Goal: Navigation & Orientation: Find specific page/section

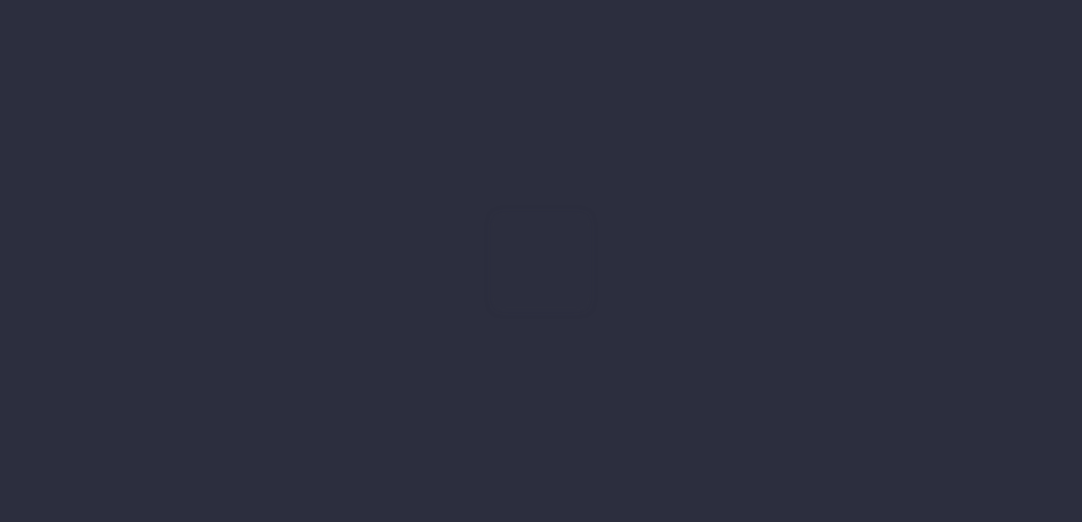
click at [1030, 233] on html "Oh my... this is bad. wayahead wasn't able to load this page. Please contact su…" at bounding box center [541, 261] width 1082 height 522
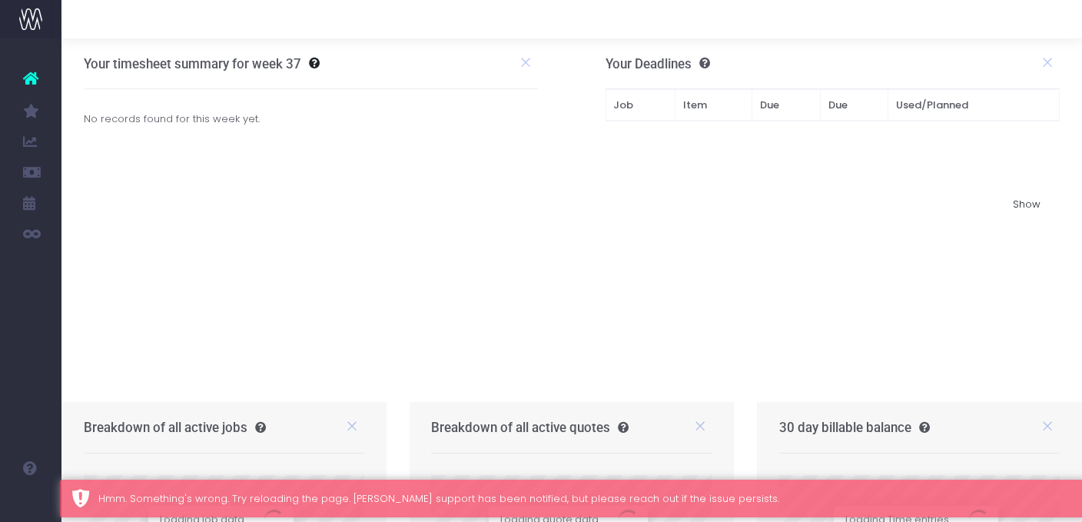
click at [0, 521] on nordpass-portal at bounding box center [0, 522] width 0 height 0
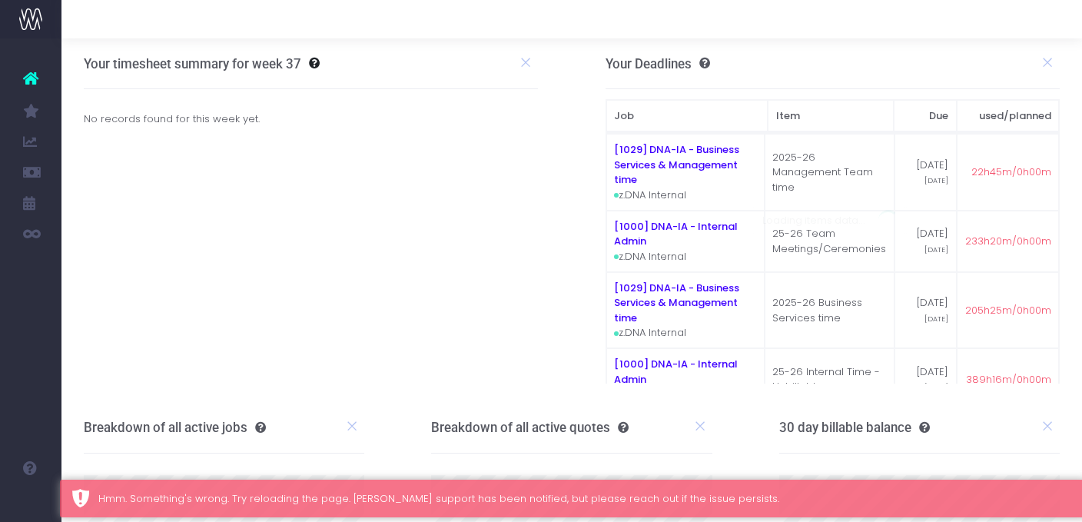
click at [0, 521] on nordpass-portal at bounding box center [0, 522] width 0 height 0
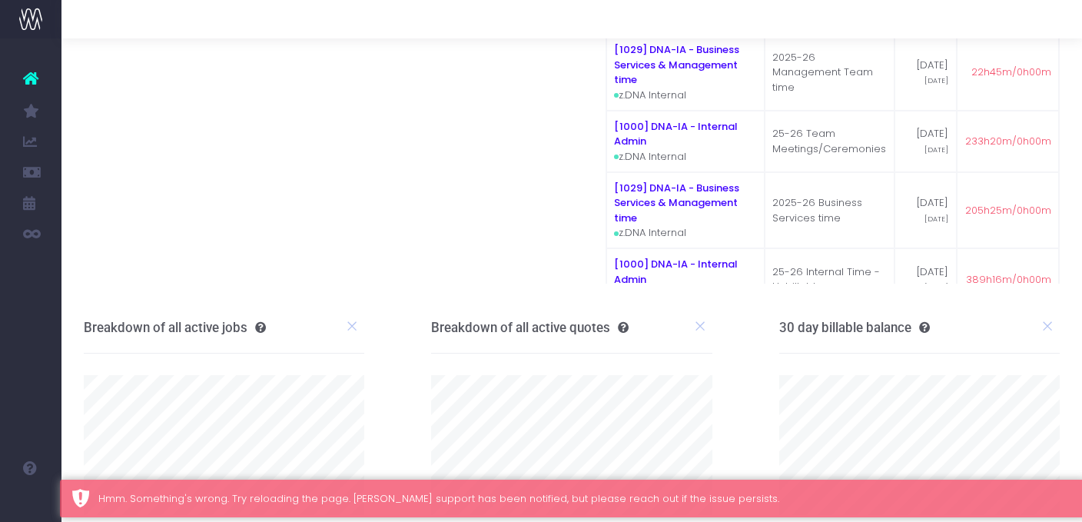
scroll to position [145, 0]
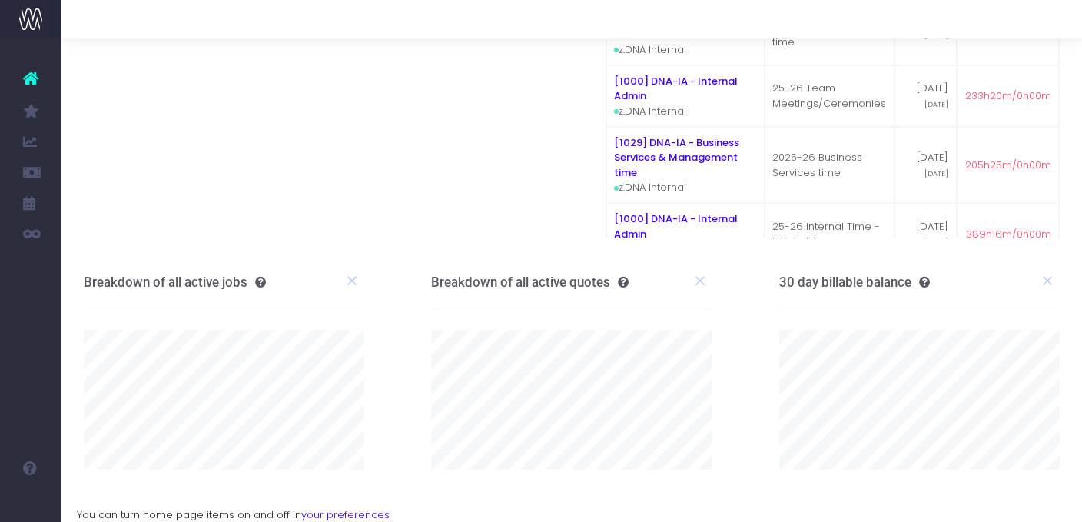
click at [33, 78] on icon at bounding box center [30, 78] width 15 height 20
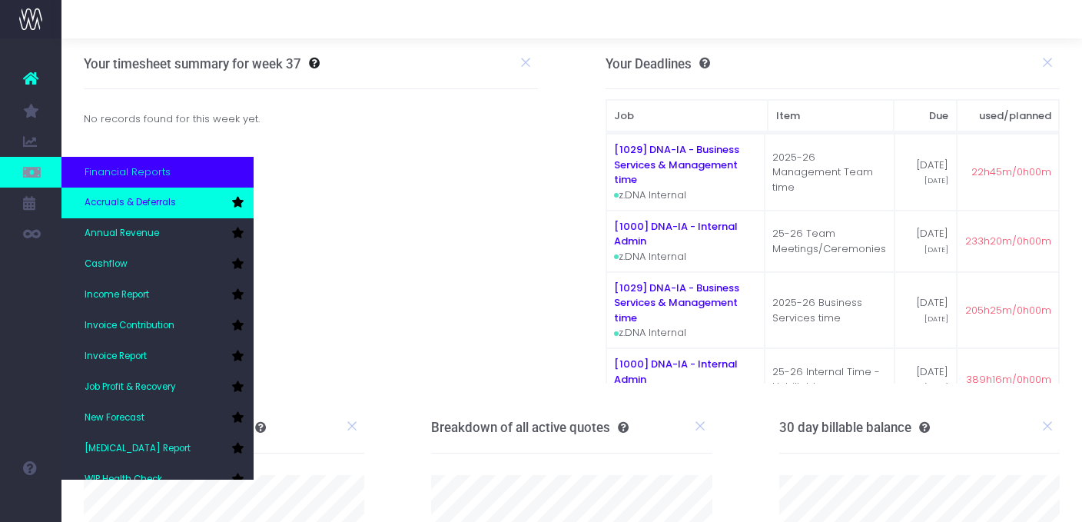
click at [148, 209] on span "Accruals & Deferrals" at bounding box center [130, 203] width 91 height 14
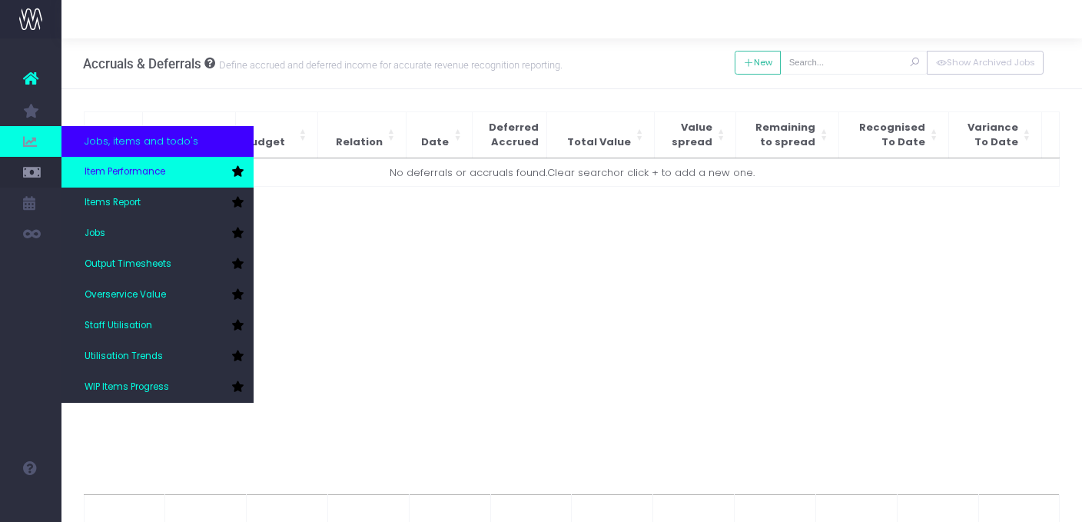
click at [111, 172] on span "Item Performance" at bounding box center [125, 172] width 81 height 14
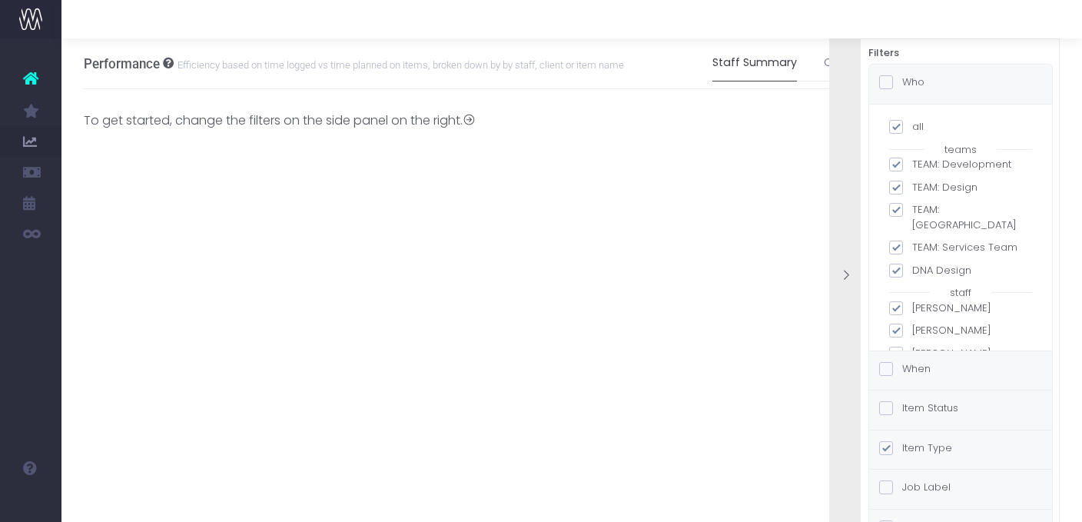
scroll to position [0, 12]
click at [848, 271] on icon at bounding box center [845, 275] width 13 height 13
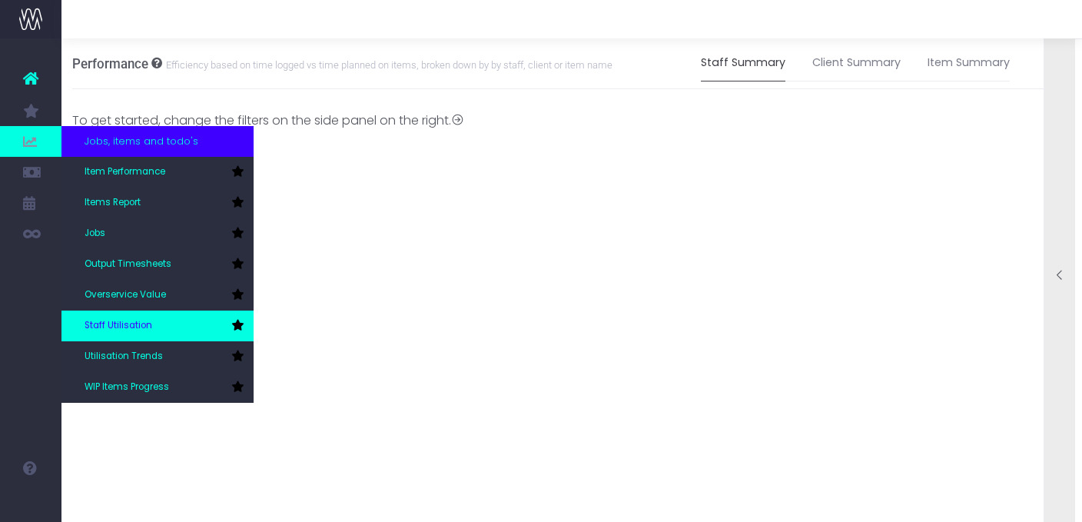
click at [145, 313] on link "Staff Utilisation" at bounding box center [157, 325] width 192 height 31
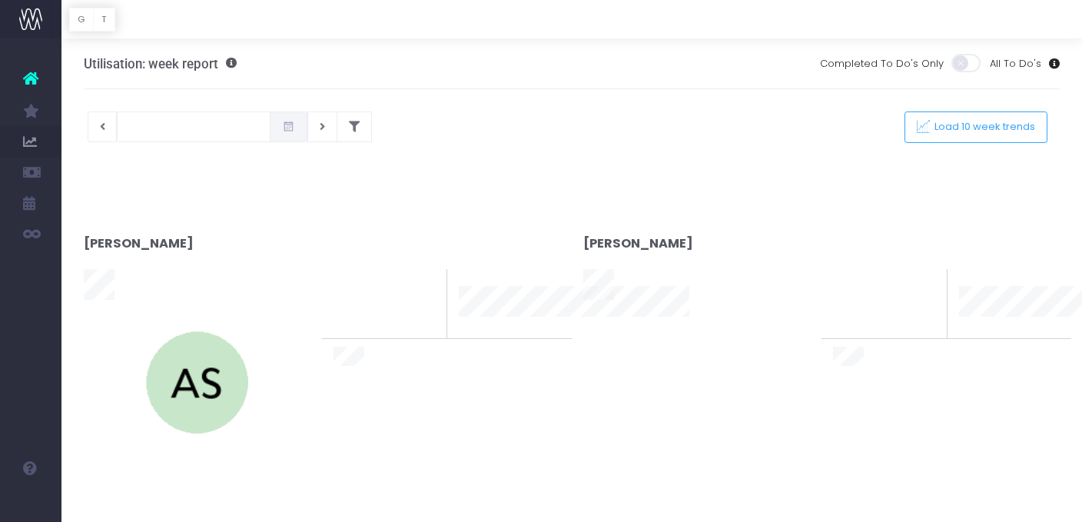
type input "10-09-2025"
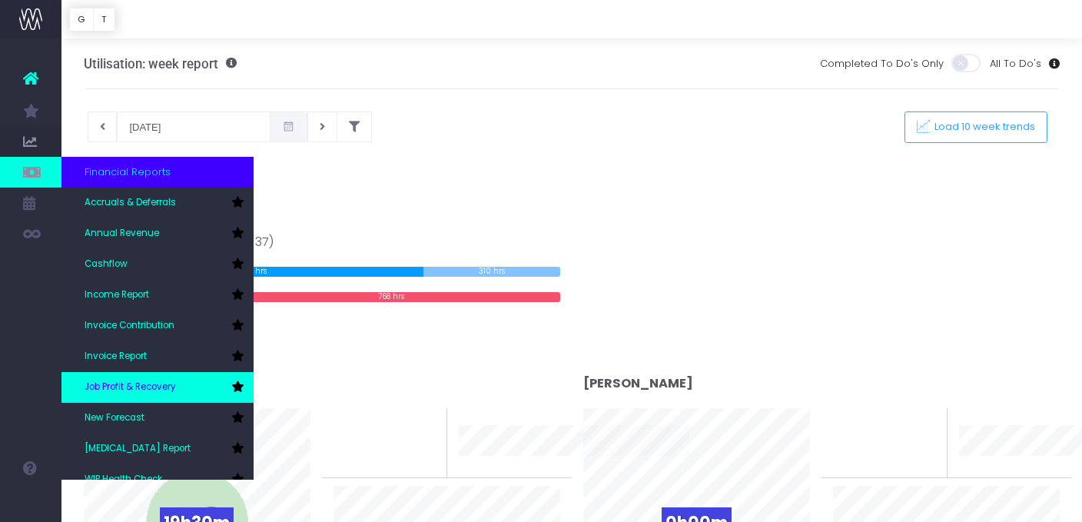
click at [165, 384] on span "Job Profit & Recovery" at bounding box center [130, 387] width 91 height 14
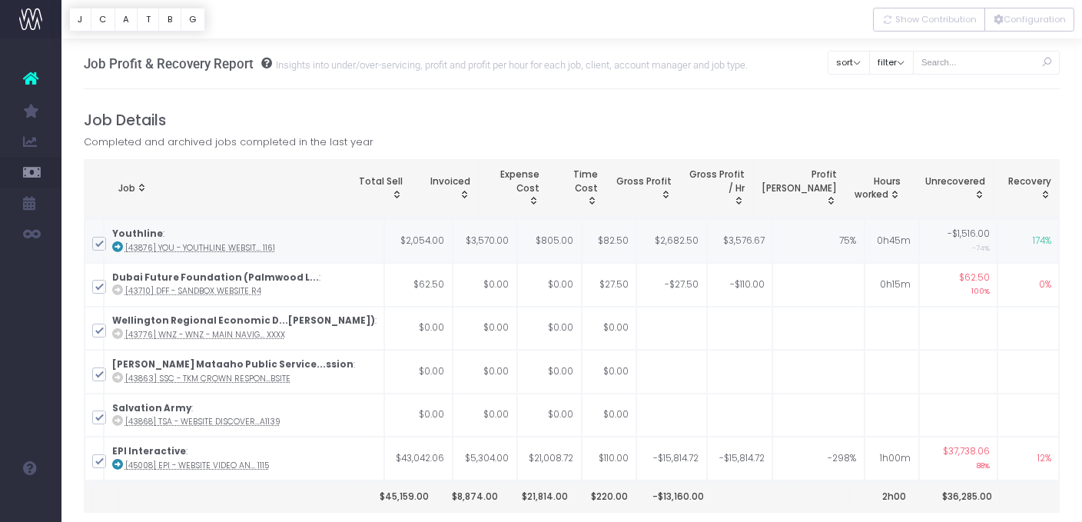
click at [469, 241] on td "$3,570.00" at bounding box center [485, 241] width 65 height 44
click at [470, 188] on span "Invoiced: activate to sort column ascending" at bounding box center [464, 194] width 12 height 12
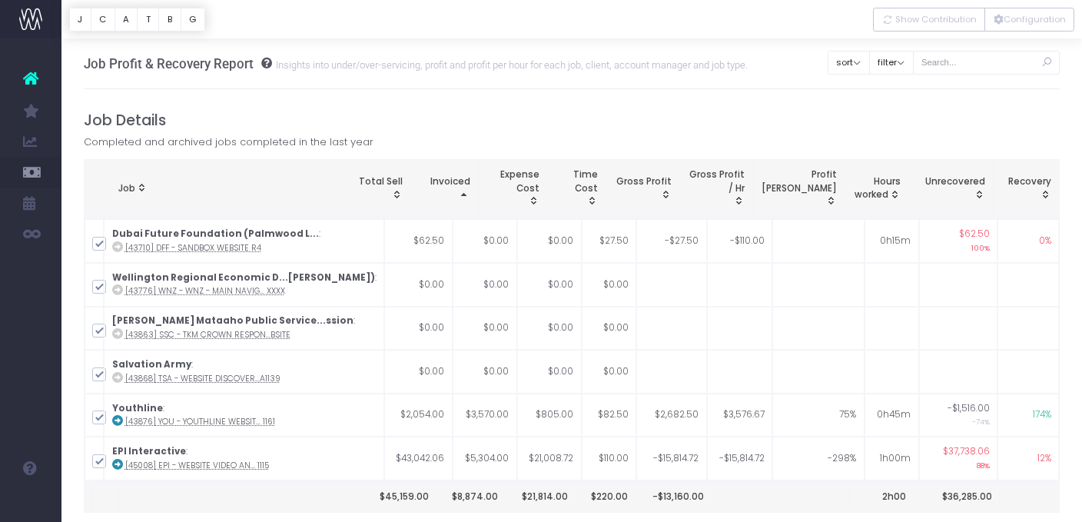
click at [470, 188] on span "Invoiced: activate to sort column descending" at bounding box center [464, 194] width 12 height 12
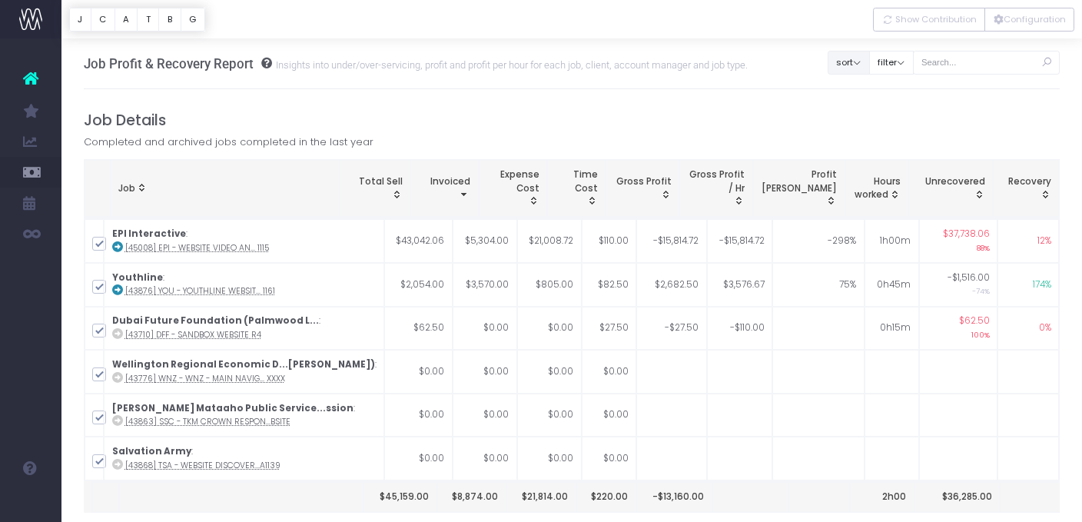
click at [870, 62] on button "sort" at bounding box center [849, 63] width 42 height 24
click at [800, 111] on h4 "Job Details" at bounding box center [572, 120] width 977 height 18
click at [914, 58] on button "filter" at bounding box center [891, 63] width 45 height 24
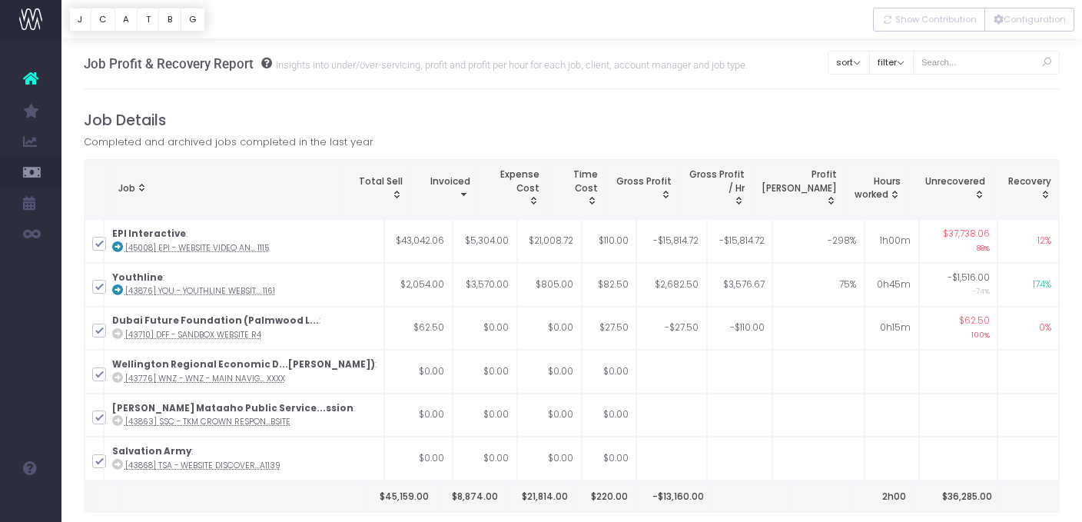
click at [598, 199] on span "Time Cost: activate to sort column ascending" at bounding box center [592, 200] width 12 height 12
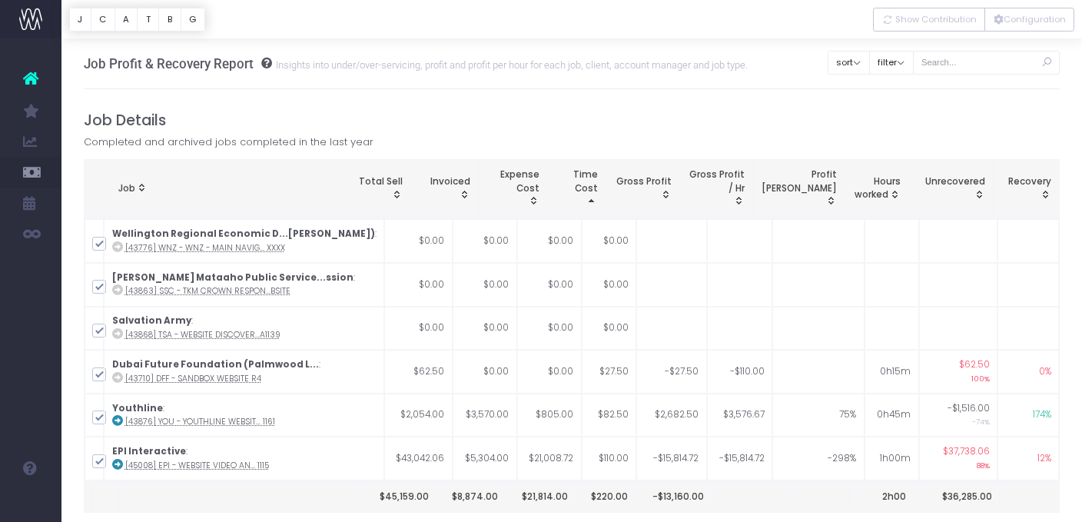
click at [598, 199] on span "Time Cost: activate to sort column descending" at bounding box center [592, 200] width 12 height 12
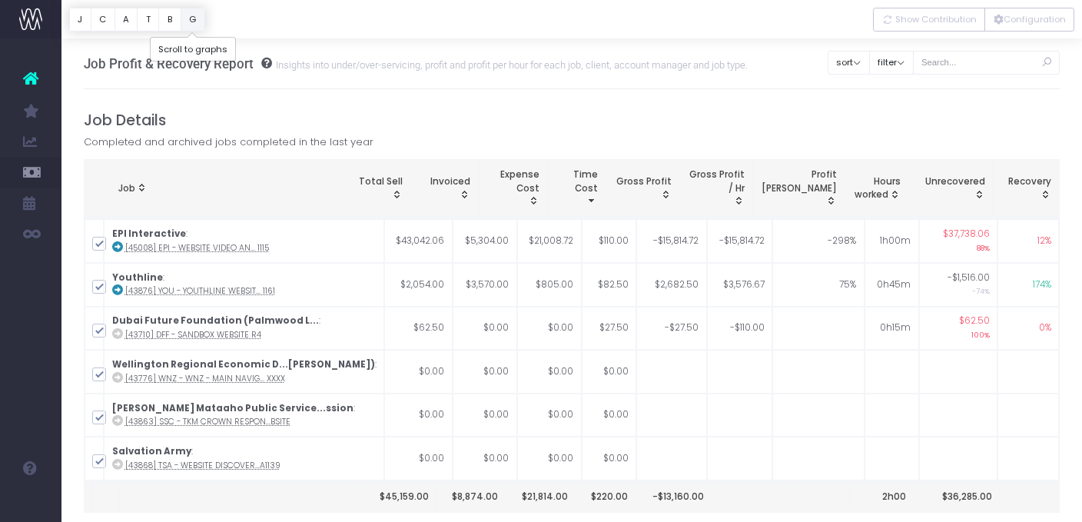
click at [196, 17] on button "G" at bounding box center [193, 20] width 25 height 24
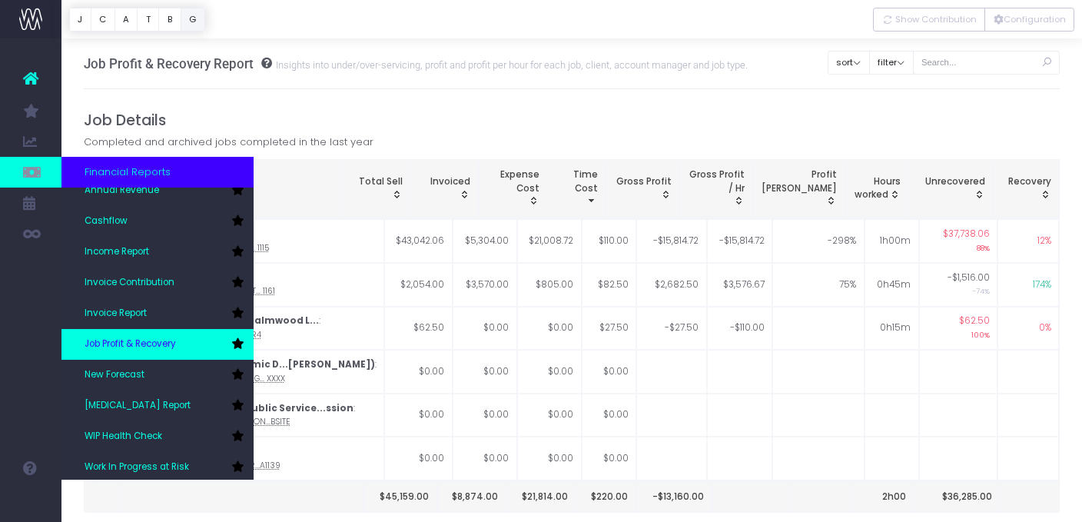
scroll to position [46, 0]
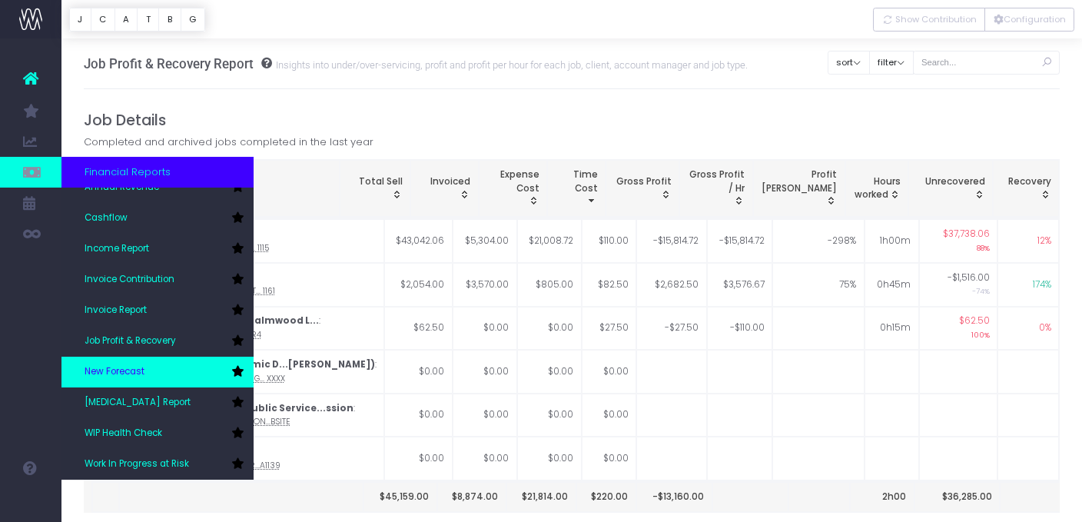
click at [137, 371] on span "New Forecast" at bounding box center [115, 372] width 60 height 14
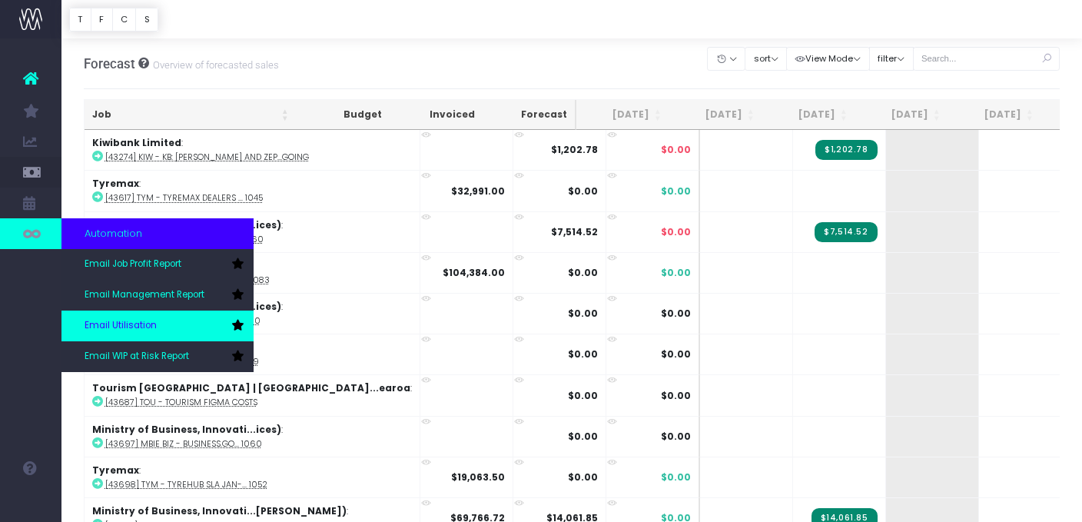
click at [148, 321] on span "Email Utilisation" at bounding box center [121, 326] width 72 height 14
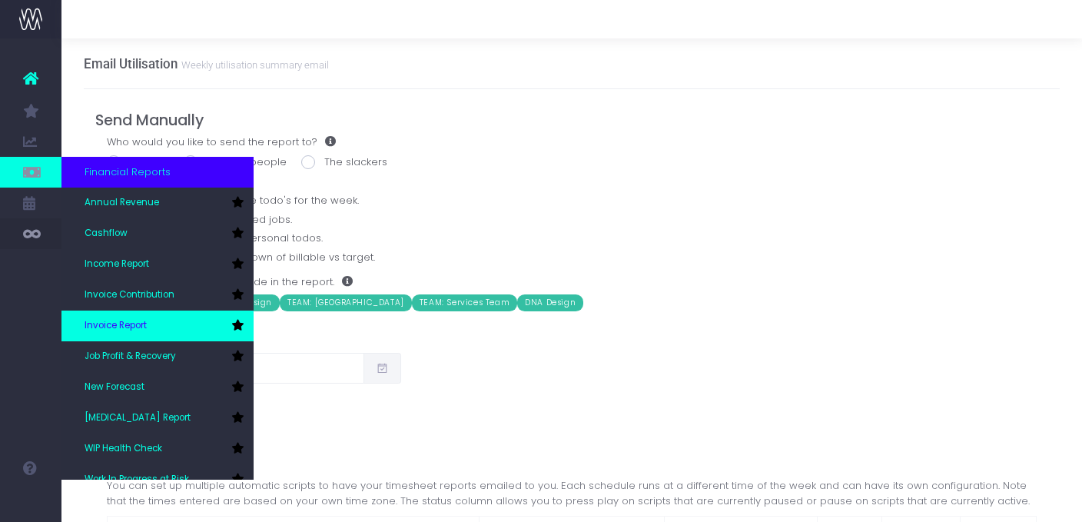
scroll to position [46, 0]
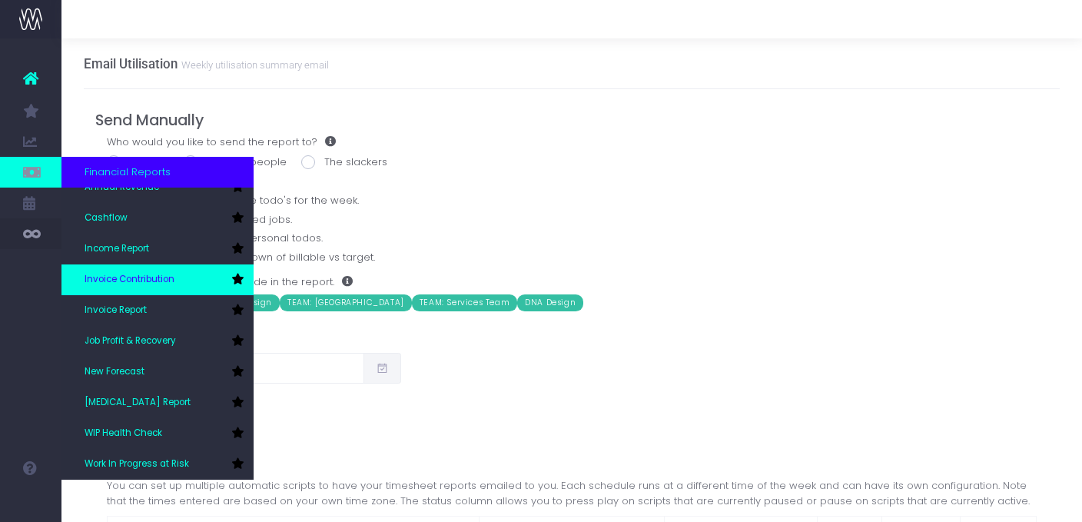
click at [158, 273] on span "Invoice Contribution" at bounding box center [130, 280] width 90 height 14
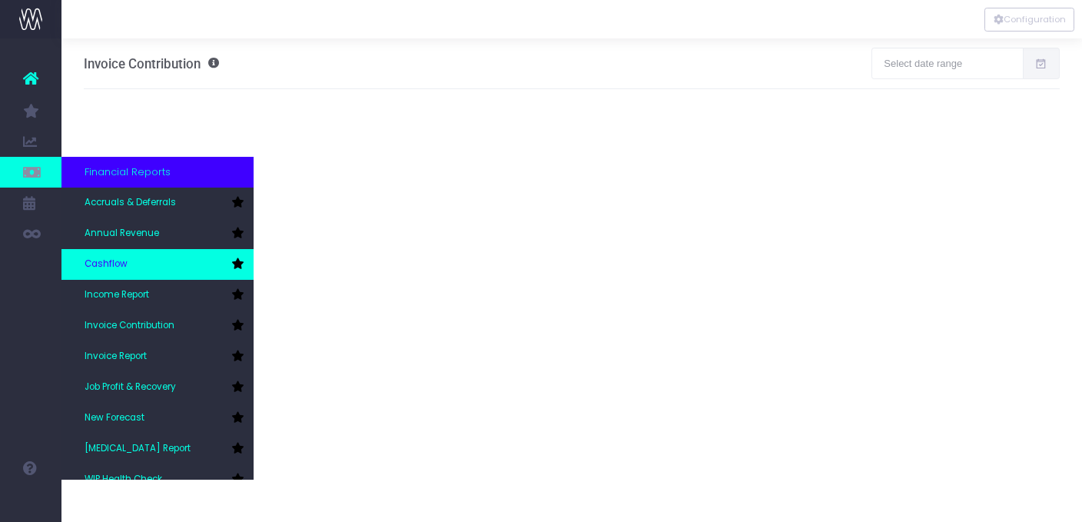
click at [164, 257] on link "Cashflow" at bounding box center [157, 264] width 192 height 31
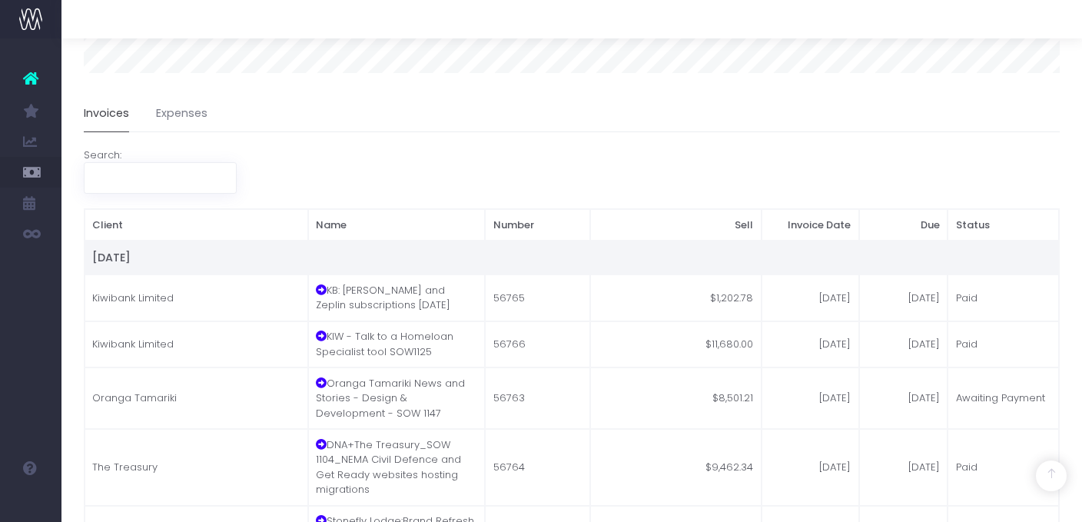
scroll to position [372, 0]
